Goal: Ask a question

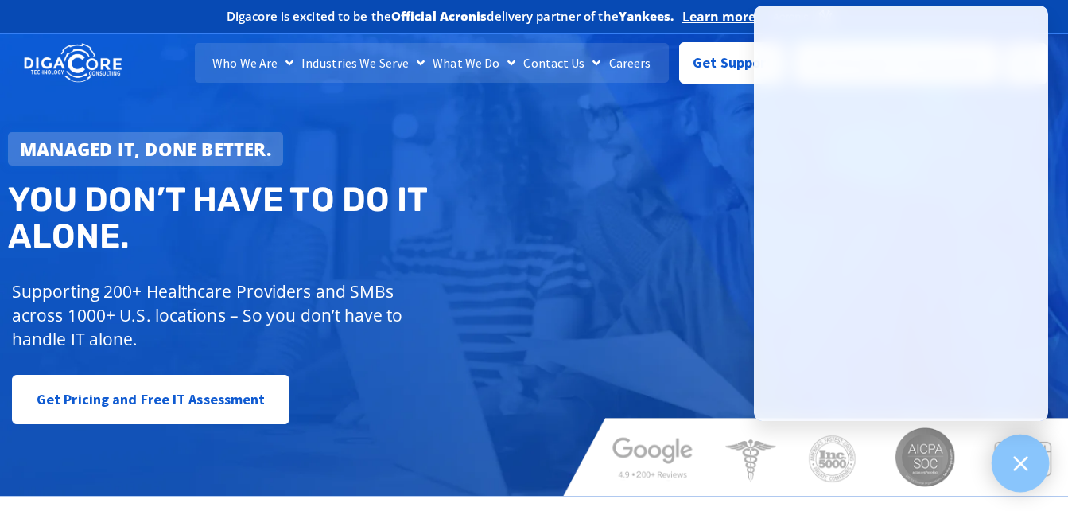
click at [1019, 461] on icon at bounding box center [1021, 463] width 14 height 14
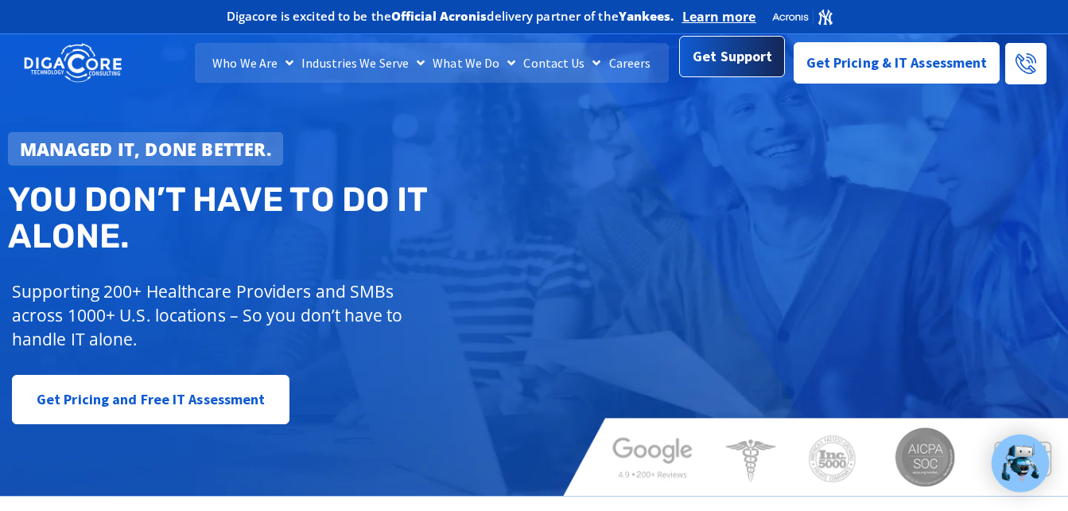
click at [750, 65] on span "Get Support" at bounding box center [733, 57] width 80 height 32
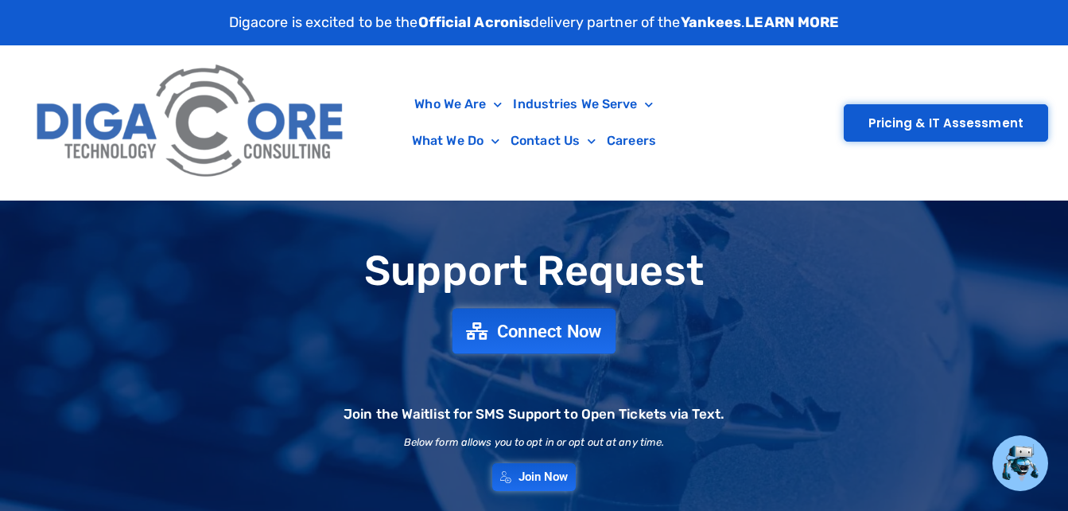
click at [558, 330] on span "Connect Now" at bounding box center [549, 331] width 105 height 18
